Goal: Information Seeking & Learning: Learn about a topic

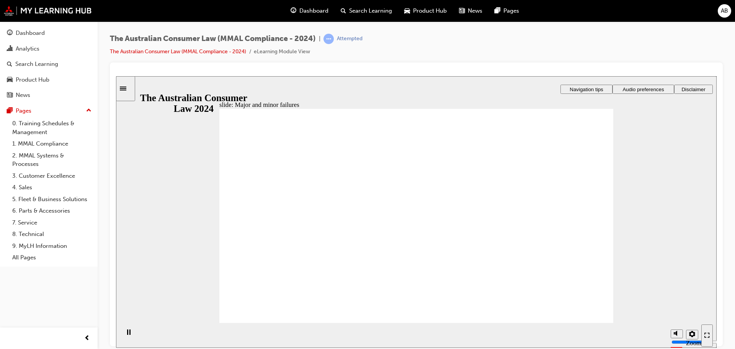
drag, startPoint x: 392, startPoint y: 183, endPoint x: 309, endPoint y: 245, distance: 103.6
drag, startPoint x: 358, startPoint y: 243, endPoint x: 494, endPoint y: 249, distance: 136.8
drag, startPoint x: 393, startPoint y: 175, endPoint x: 279, endPoint y: 251, distance: 137.5
drag, startPoint x: 408, startPoint y: 188, endPoint x: 243, endPoint y: 258, distance: 179.4
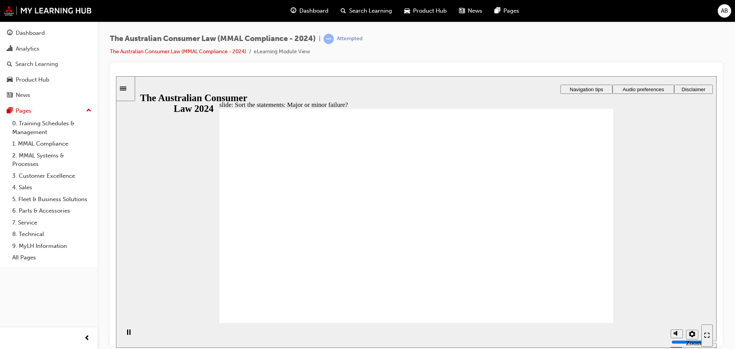
drag, startPoint x: 332, startPoint y: 238, endPoint x: 521, endPoint y: 243, distance: 188.4
drag, startPoint x: 415, startPoint y: 184, endPoint x: 539, endPoint y: 265, distance: 147.9
drag, startPoint x: 527, startPoint y: 252, endPoint x: 303, endPoint y: 246, distance: 224.0
drag, startPoint x: 392, startPoint y: 193, endPoint x: 542, endPoint y: 262, distance: 164.8
drag, startPoint x: 540, startPoint y: 256, endPoint x: 311, endPoint y: 254, distance: 229.3
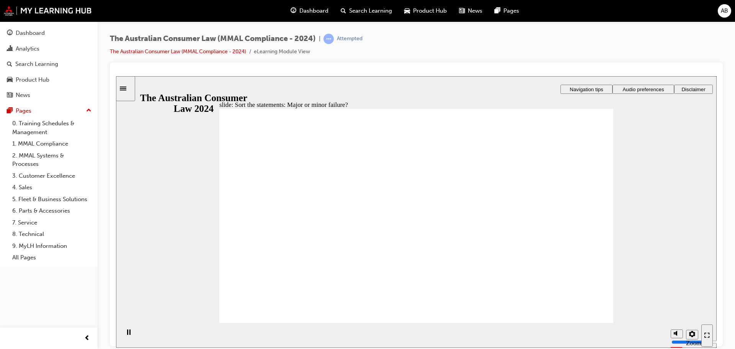
drag, startPoint x: 385, startPoint y: 190, endPoint x: 334, endPoint y: 266, distance: 91.1
drag, startPoint x: 384, startPoint y: 188, endPoint x: 286, endPoint y: 287, distance: 139.7
